Goal: Use online tool/utility: Use online tool/utility

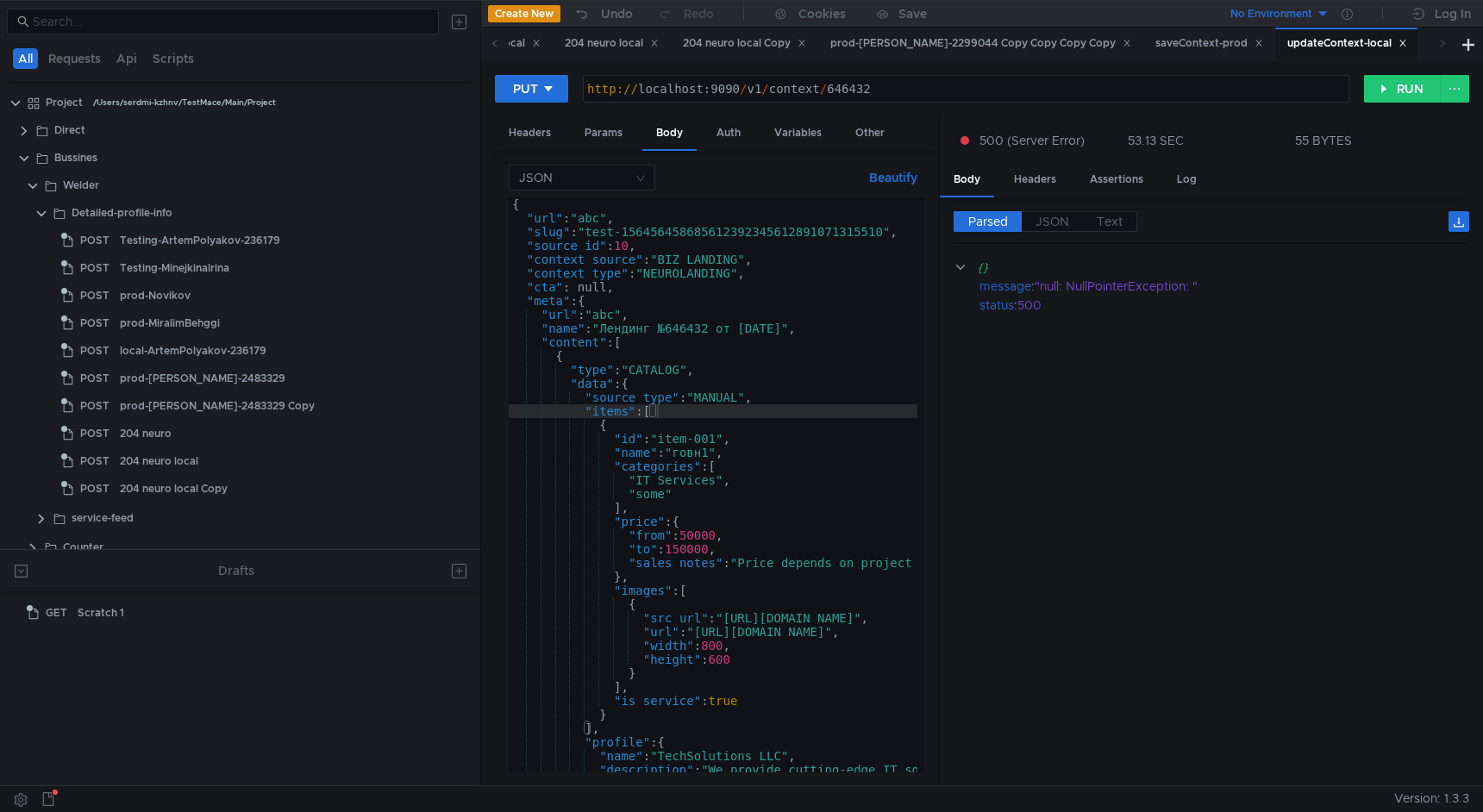
scroll to position [257, 0]
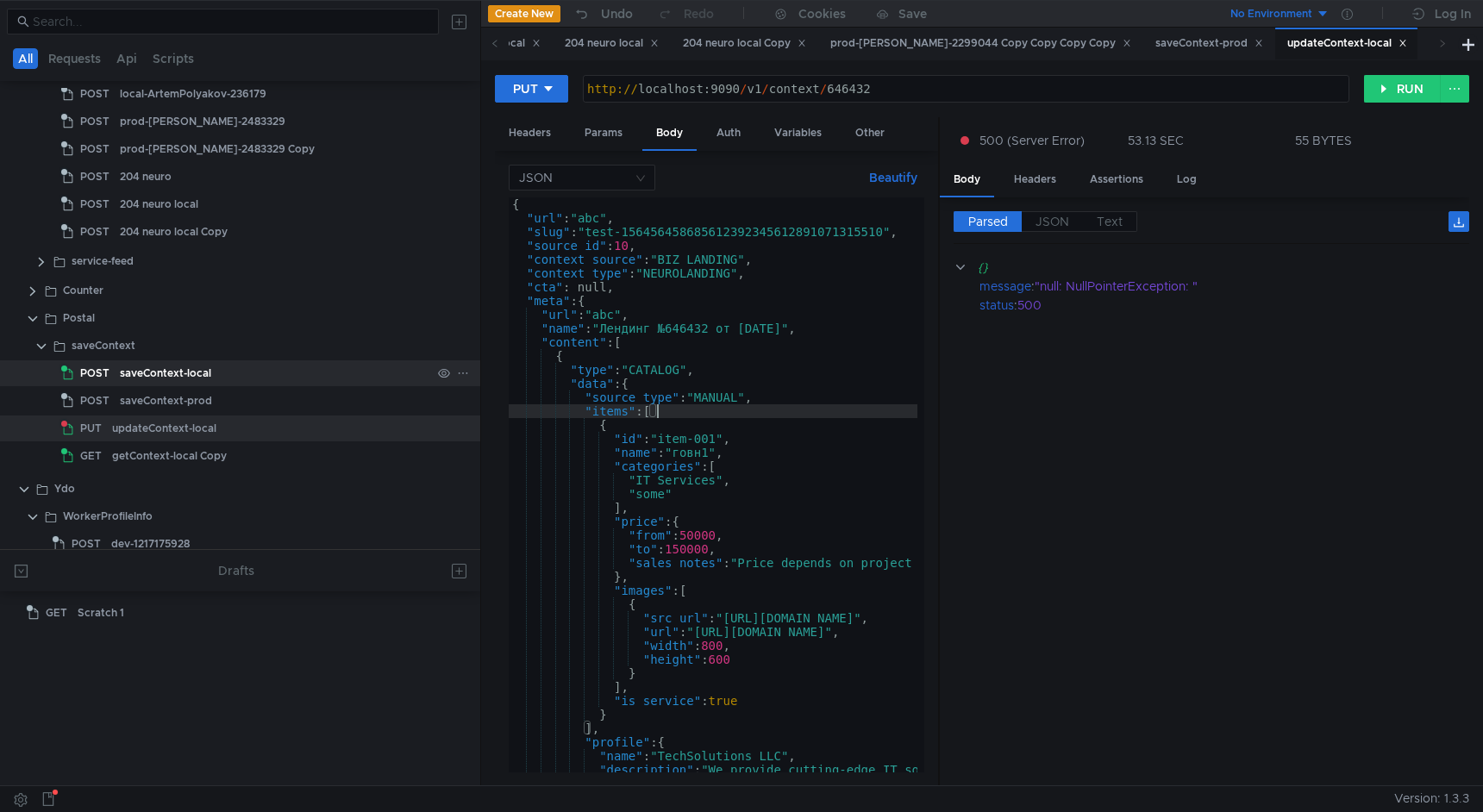
click at [292, 368] on div "saveContext-local" at bounding box center [275, 374] width 311 height 26
click at [266, 369] on div "saveContext-local" at bounding box center [275, 374] width 311 height 26
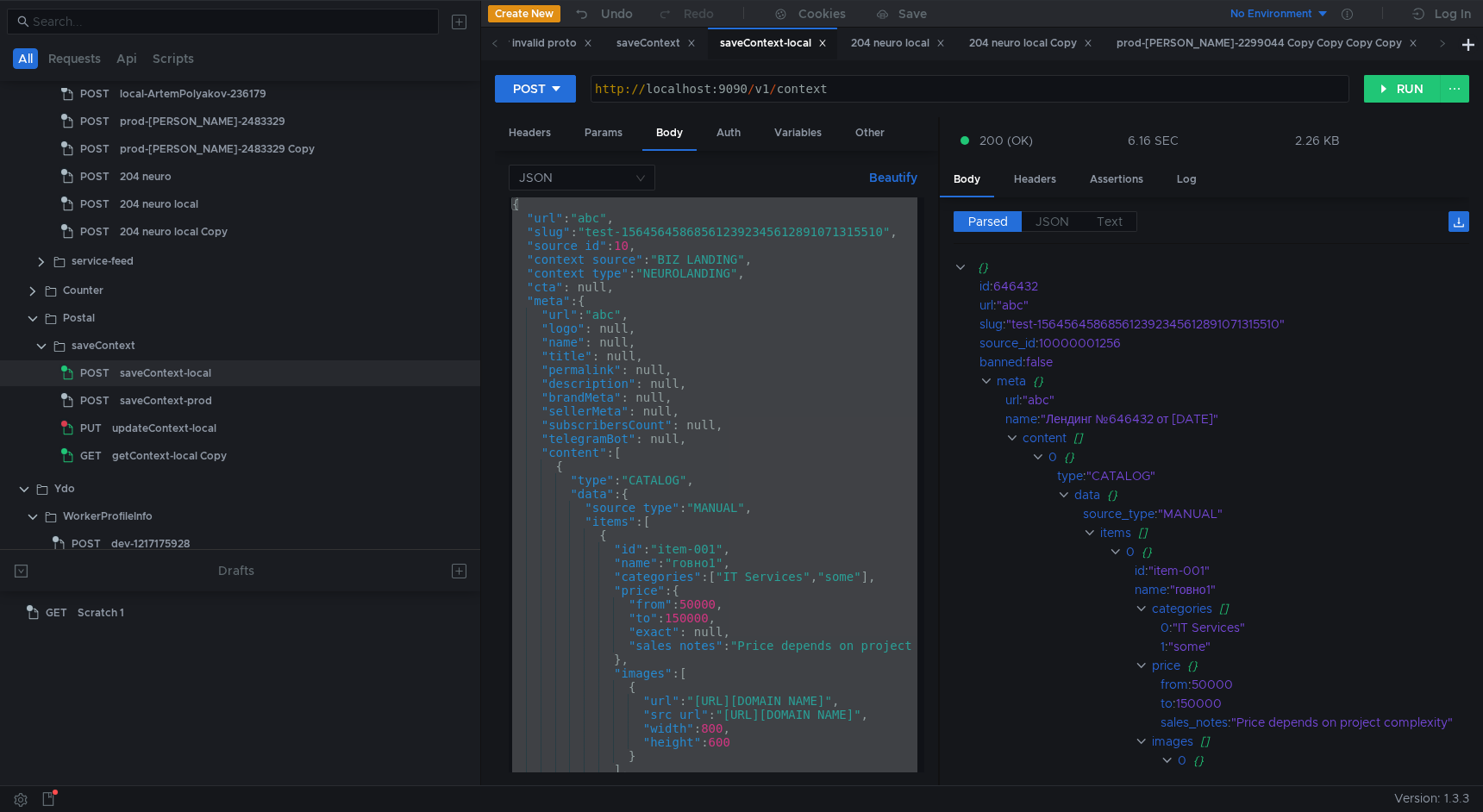
click at [889, 229] on div "{ "url" : "abc" , "slug" : "test-156456458685612392345612891071315510" , "sourc…" at bounding box center [971, 495] width 926 height 595
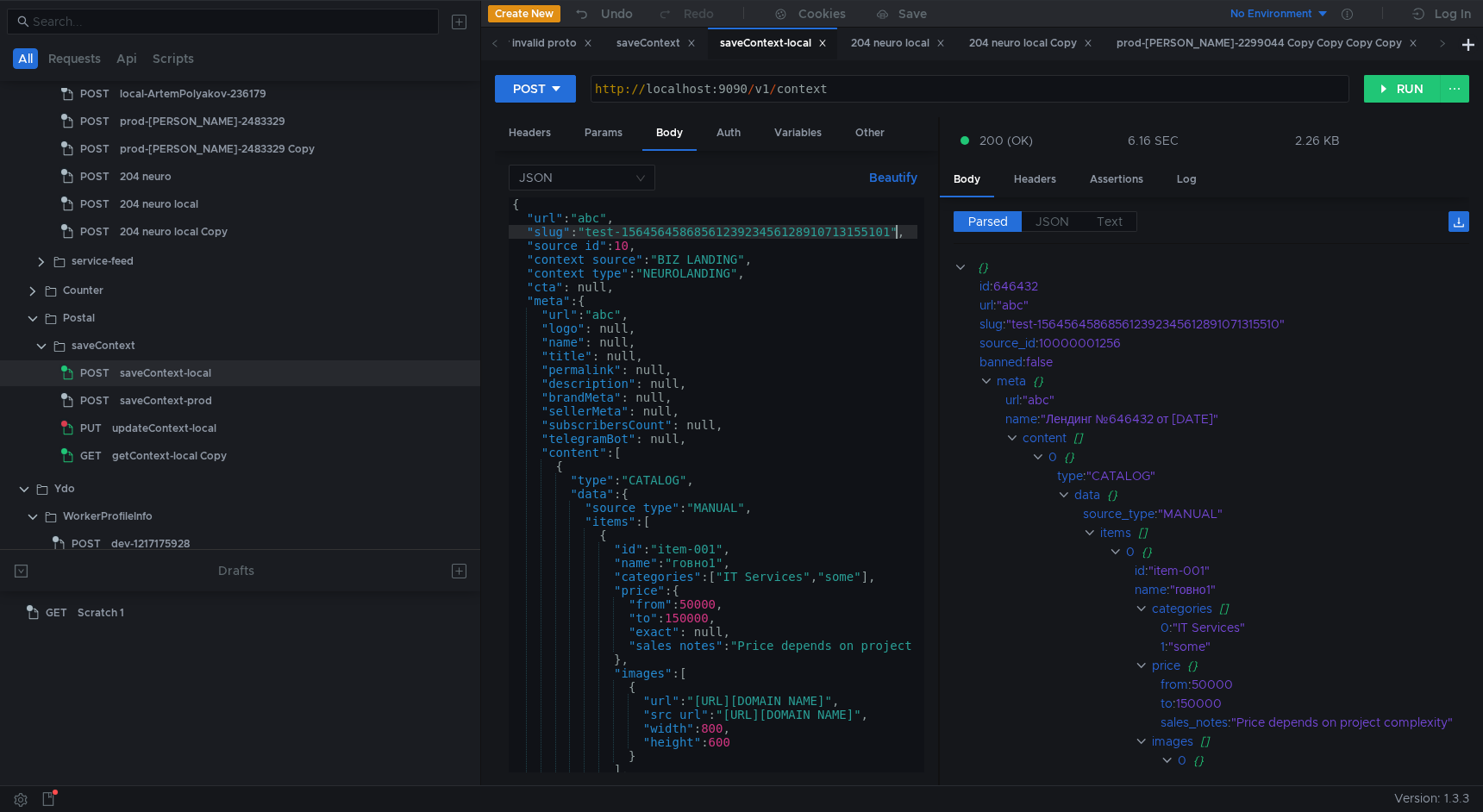
scroll to position [0, 28]
type textarea ""slug": "test-156456458685612392345612891071315510","
click at [211, 421] on div "updateContext-local" at bounding box center [164, 428] width 104 height 26
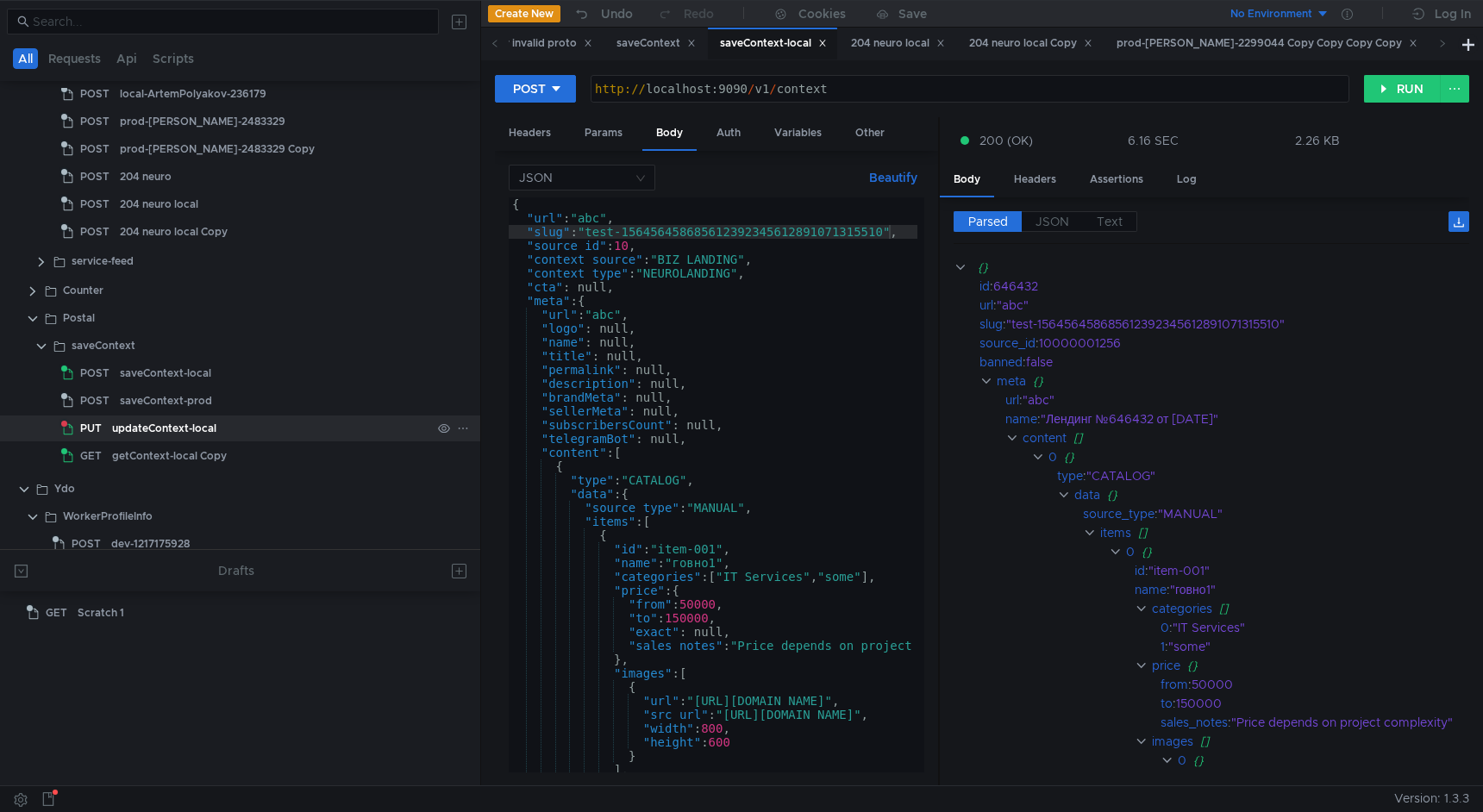
click at [211, 421] on div "updateContext-local" at bounding box center [164, 428] width 104 height 26
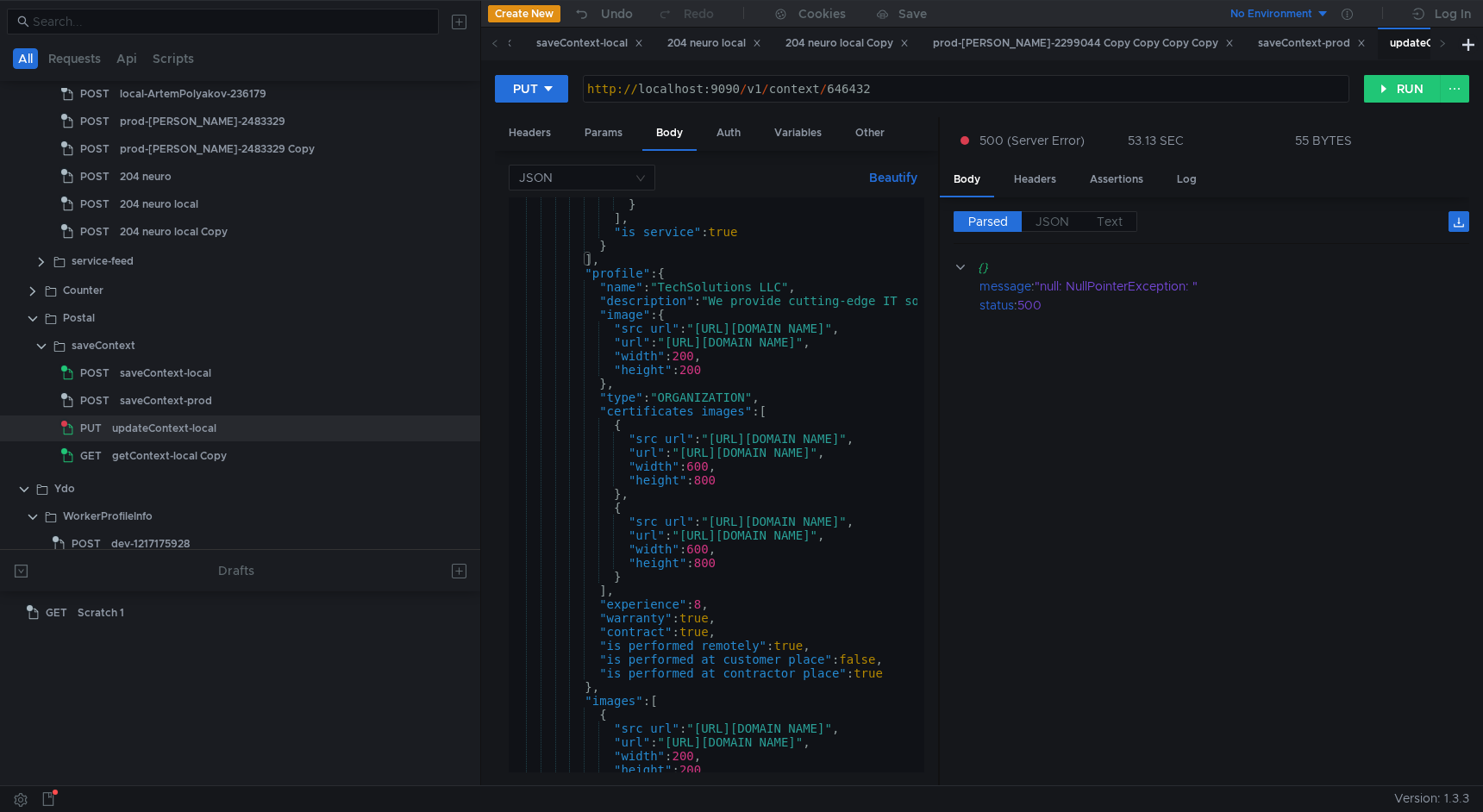
scroll to position [468, 0]
click at [1402, 94] on button "RUN" at bounding box center [1402, 89] width 77 height 28
click at [598, 135] on div "Params" at bounding box center [604, 133] width 66 height 32
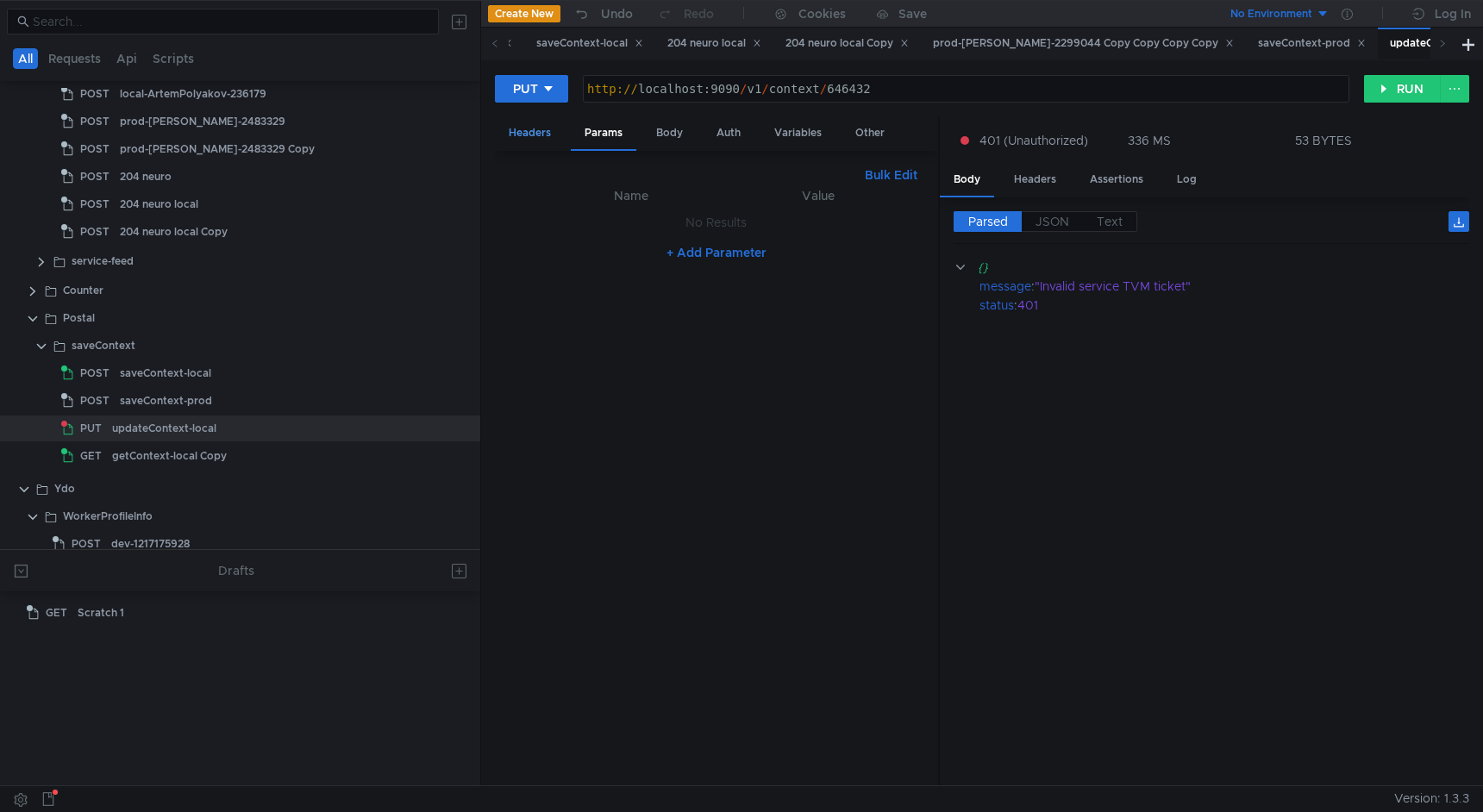
click at [545, 135] on div "Headers" at bounding box center [530, 133] width 70 height 32
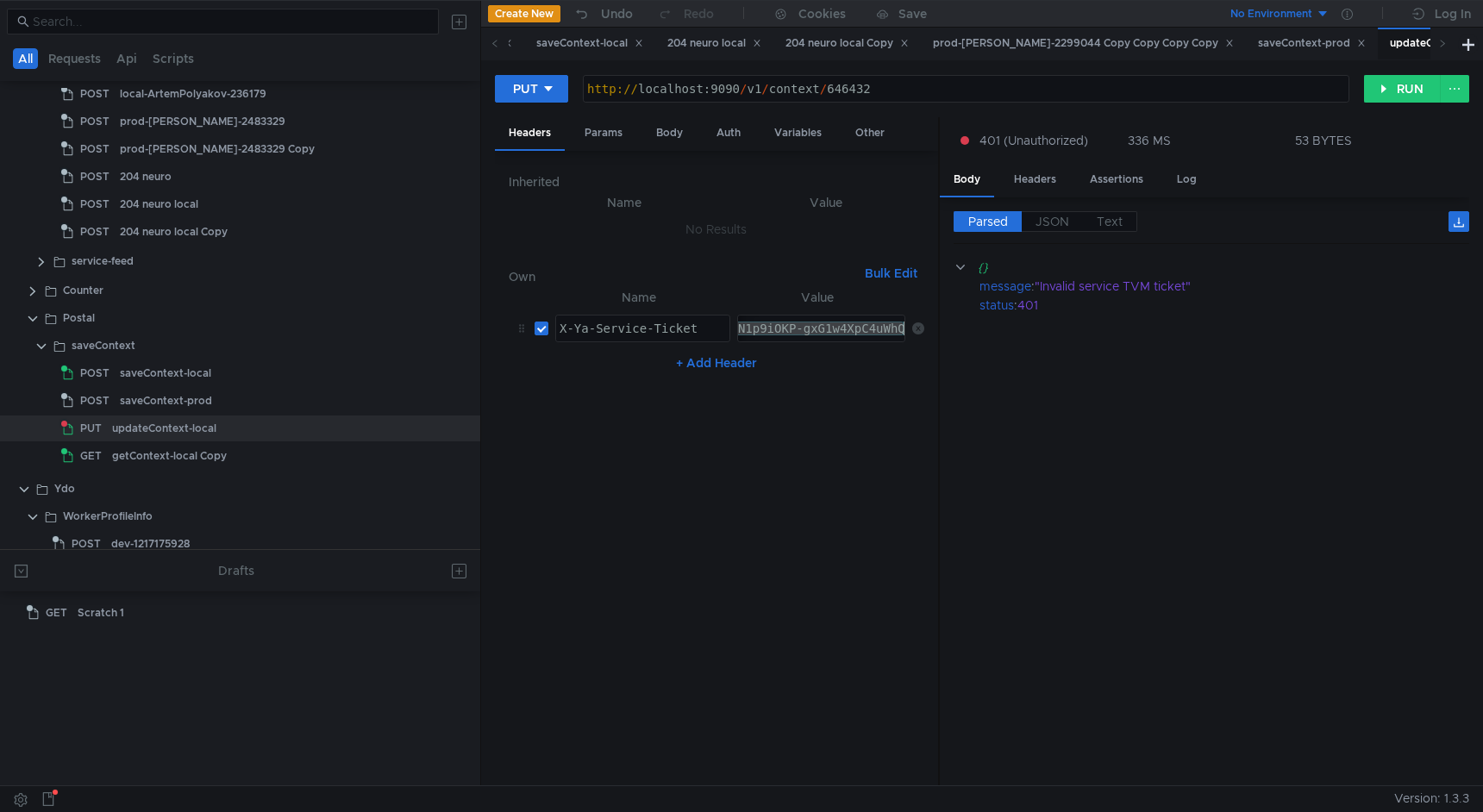
paste textarea "f_ARCFueLFBiIRCPWOehD1jnog7oHekaXU_gE:FcV_g3yhap9W6asJaLmktbGdKuoCgnF585TebsKwR…"
type textarea "3:serv:CMf_ARCFueLFBiIRCPWOehD1jnog7oHekaXU_gE:FcV_g3yhap9W6asJaLmktbGdKuoCgnF5…"
click at [1396, 85] on button "RUN" at bounding box center [1402, 89] width 77 height 28
click at [1389, 97] on button "RUN" at bounding box center [1402, 89] width 77 height 28
click at [606, 135] on div "Params" at bounding box center [604, 133] width 66 height 32
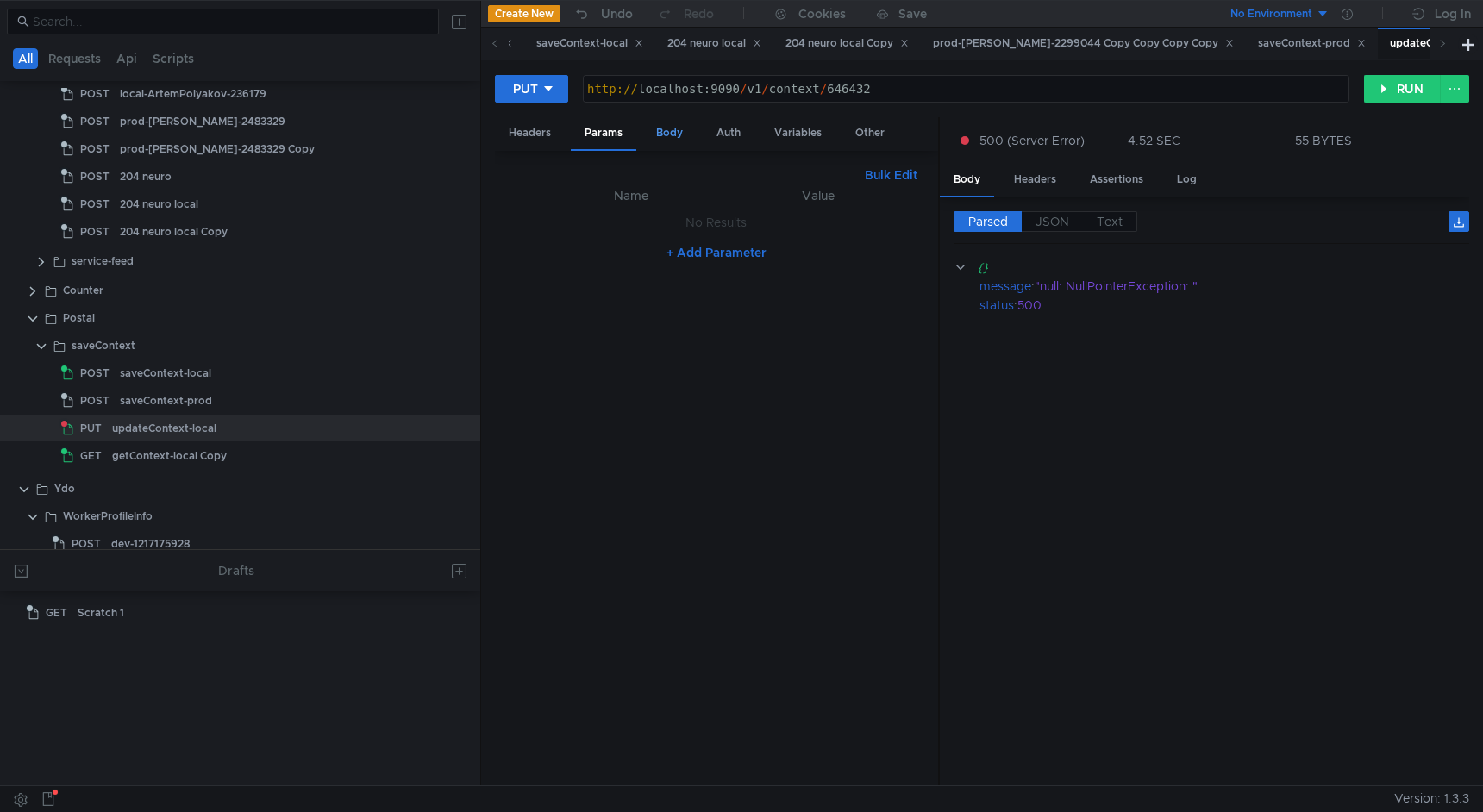
click at [678, 136] on div "Body" at bounding box center [670, 133] width 54 height 32
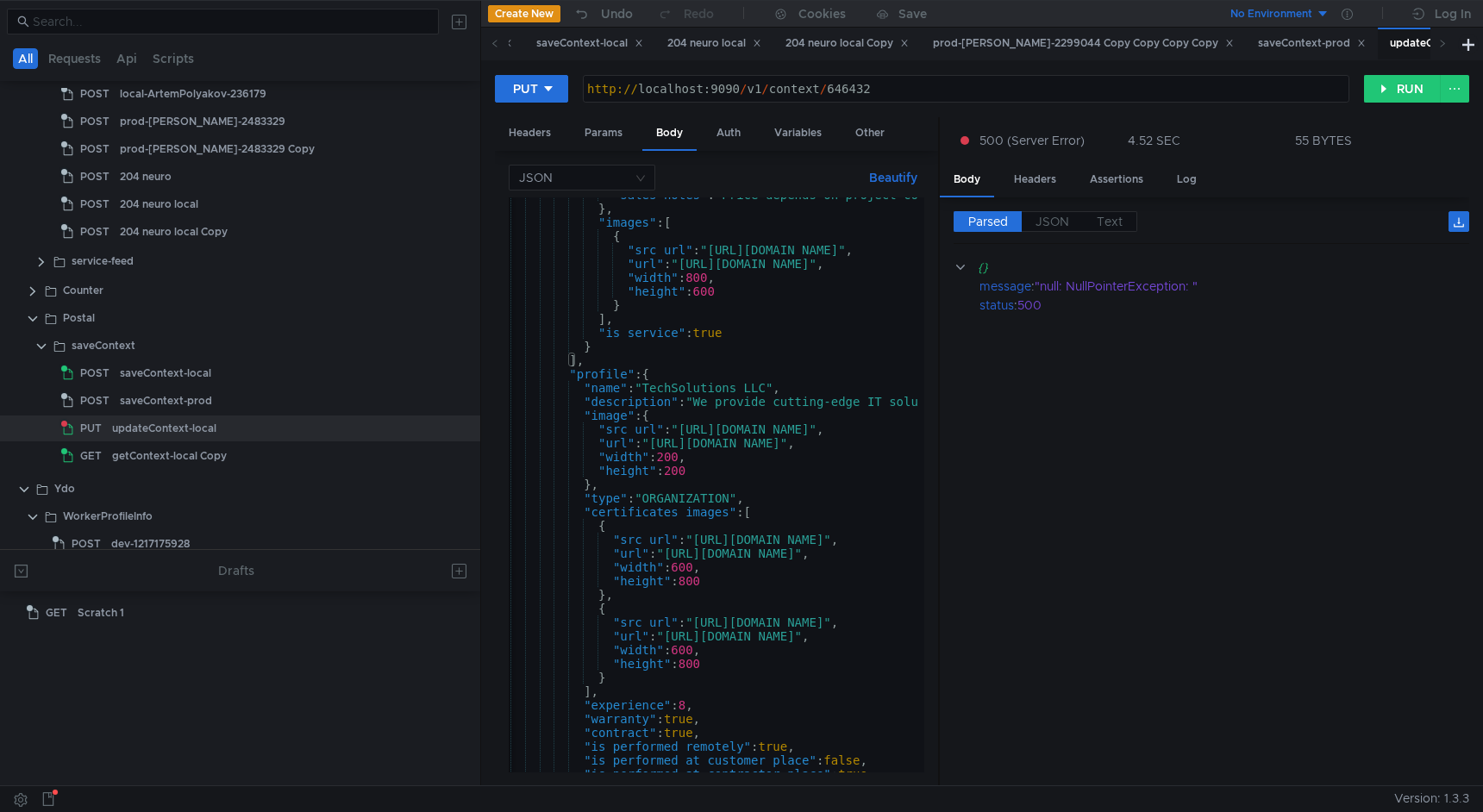
scroll to position [324, 0]
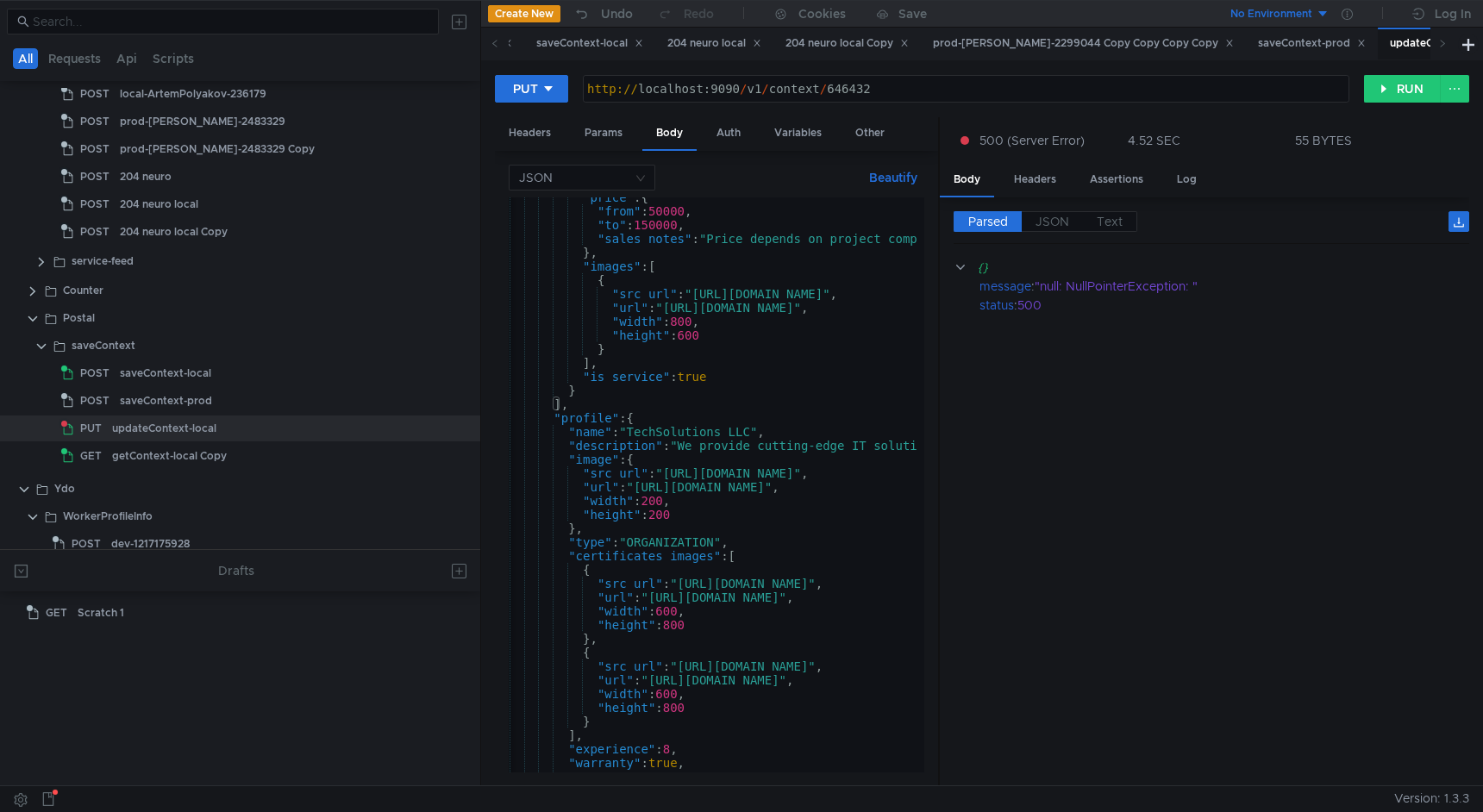
click at [756, 432] on div ""price" : { "from" : 50000 , "to" : 150000 , "sales_notes" : "Price depends on …" at bounding box center [940, 488] width 926 height 595
type textarea ""name": "TechSolutions LLC говна","
click at [1394, 84] on button "RUN" at bounding box center [1402, 89] width 77 height 28
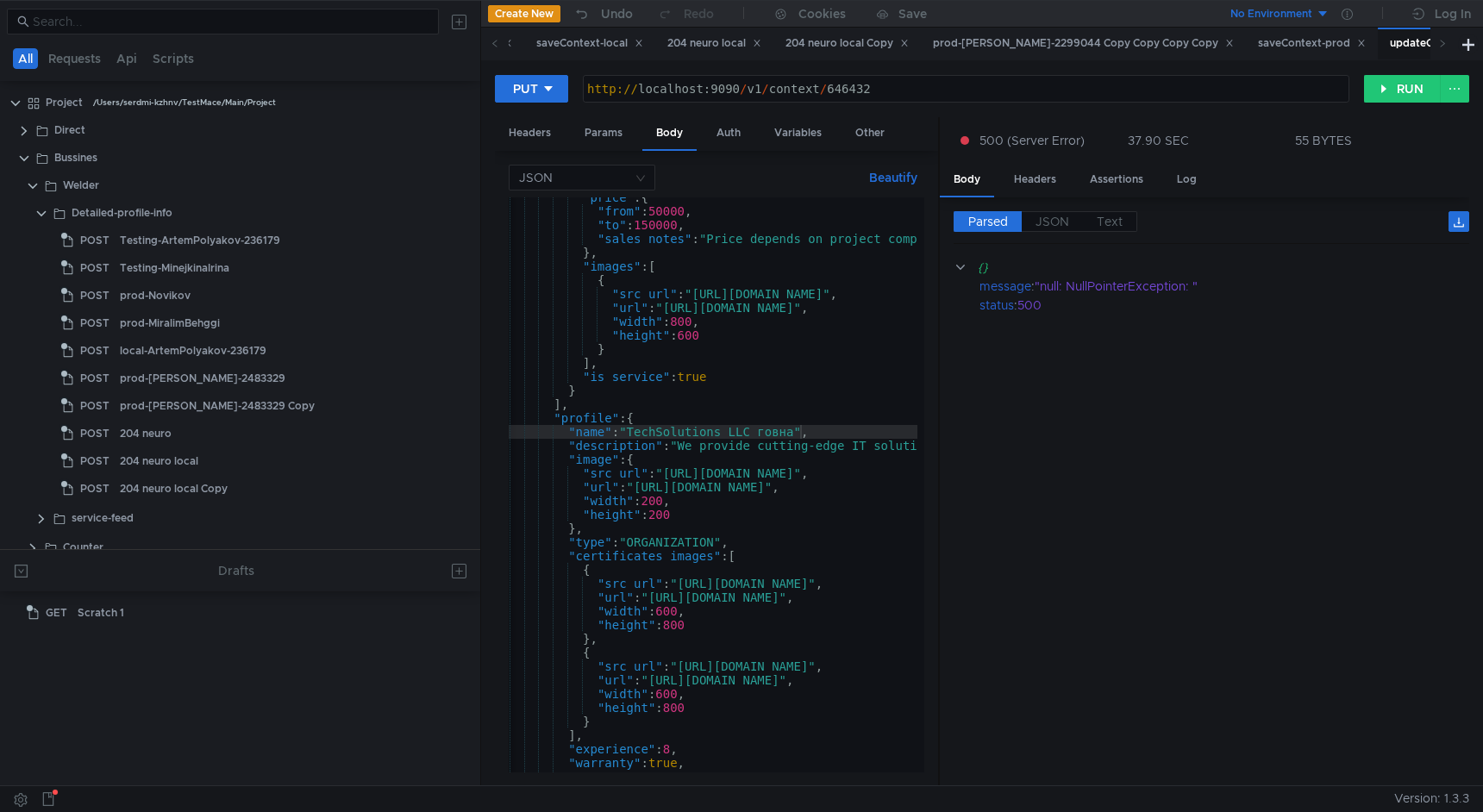
scroll to position [0, 31]
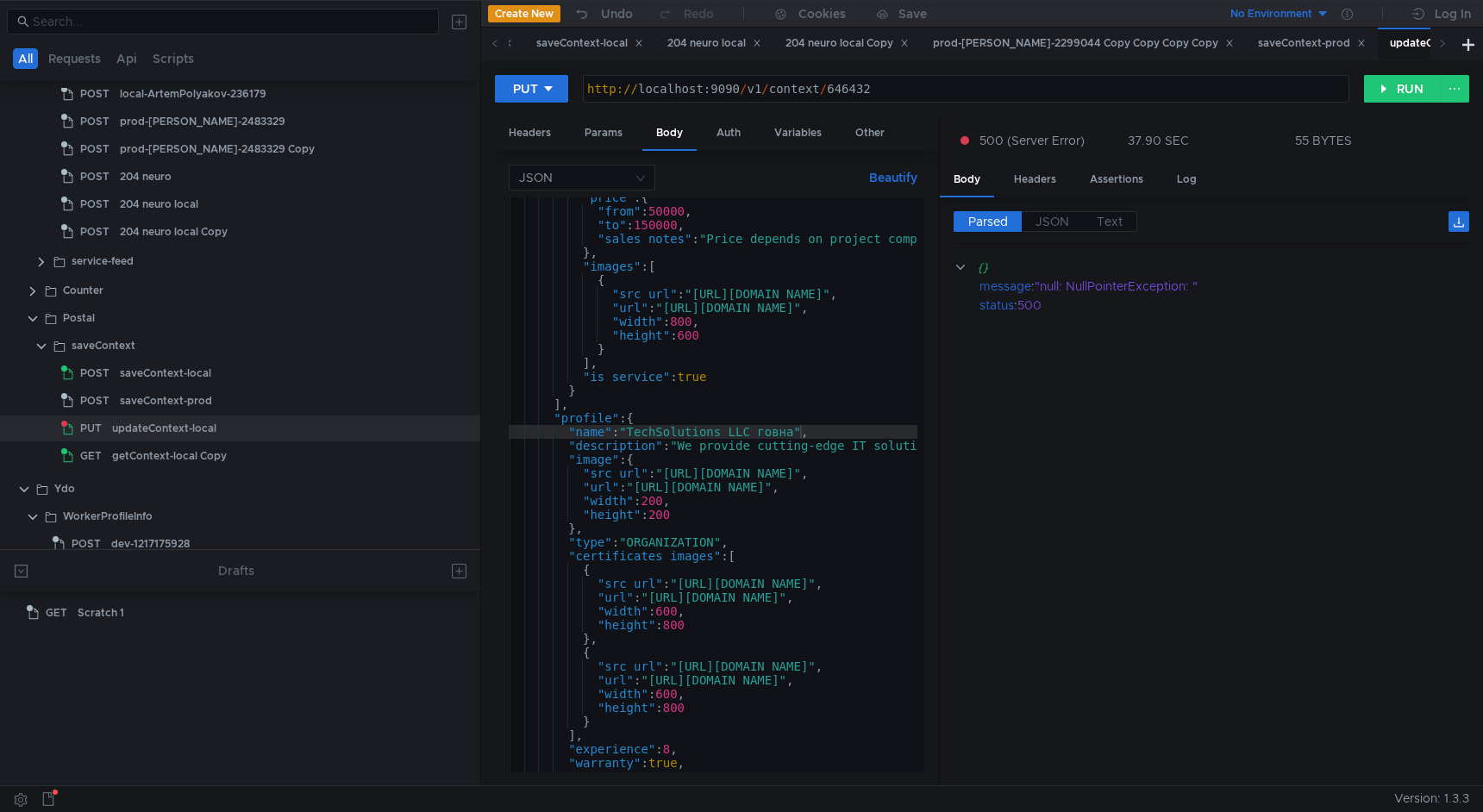
scroll to position [0, 31]
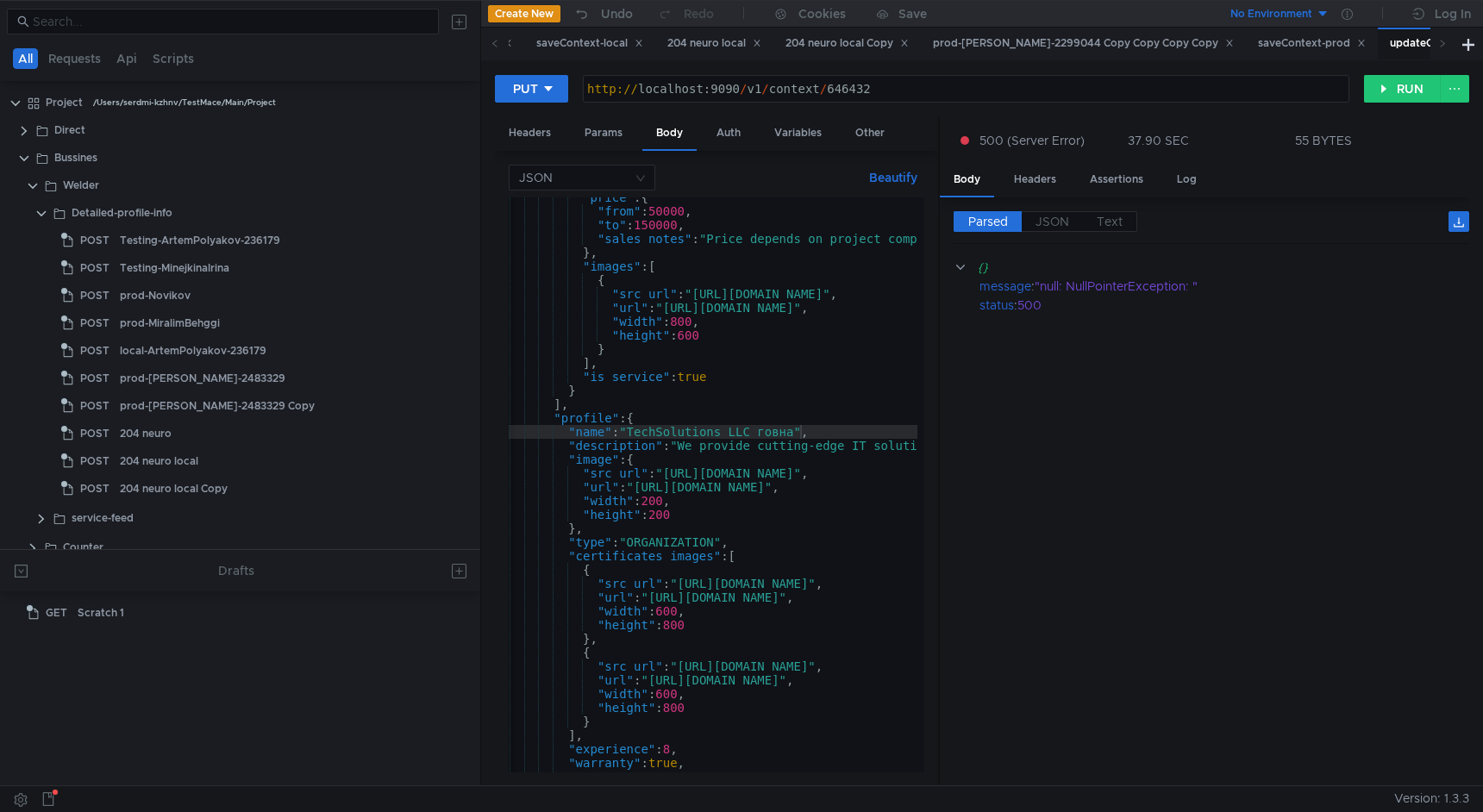
scroll to position [0, 31]
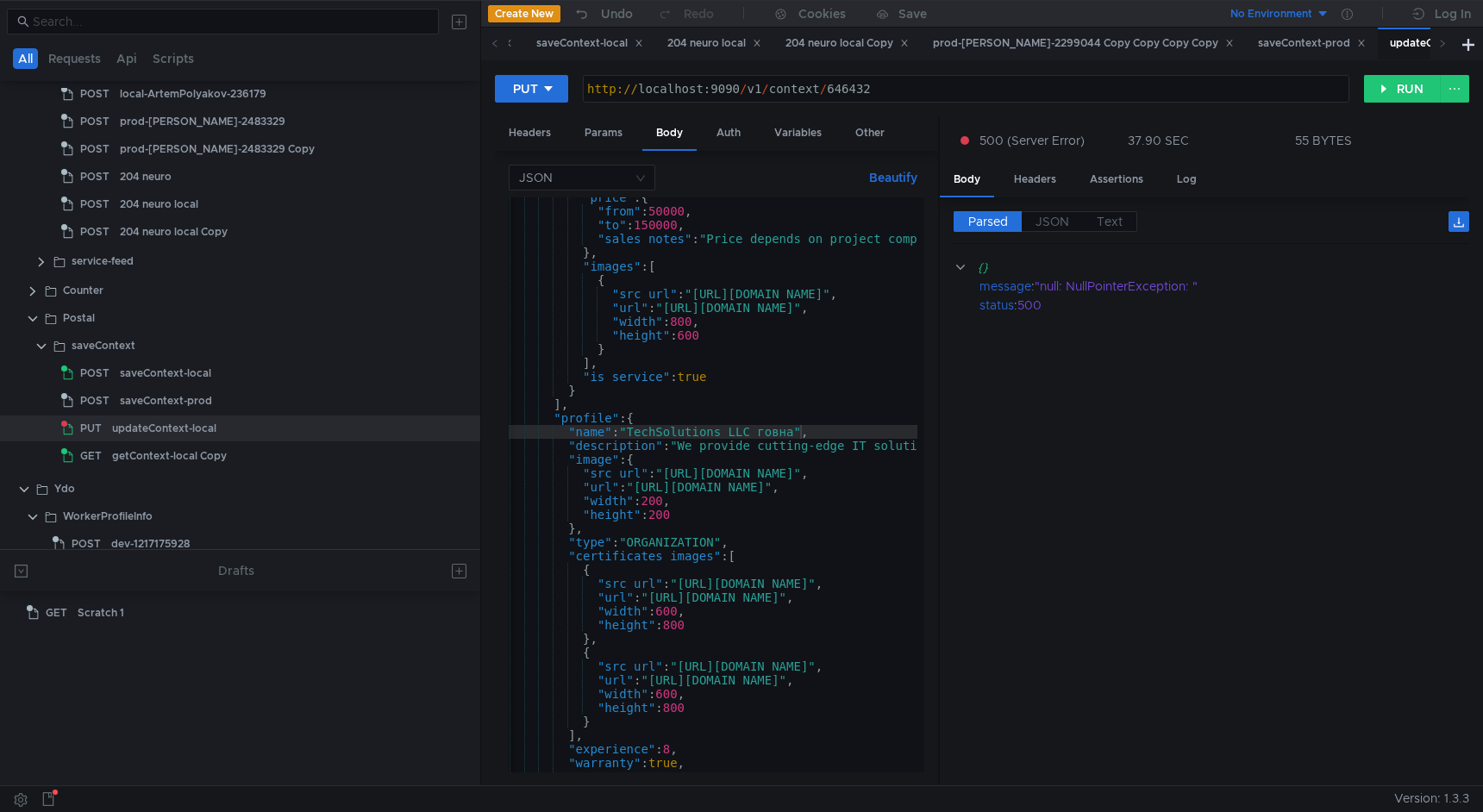
scroll to position [0, 31]
